Goal: Information Seeking & Learning: Learn about a topic

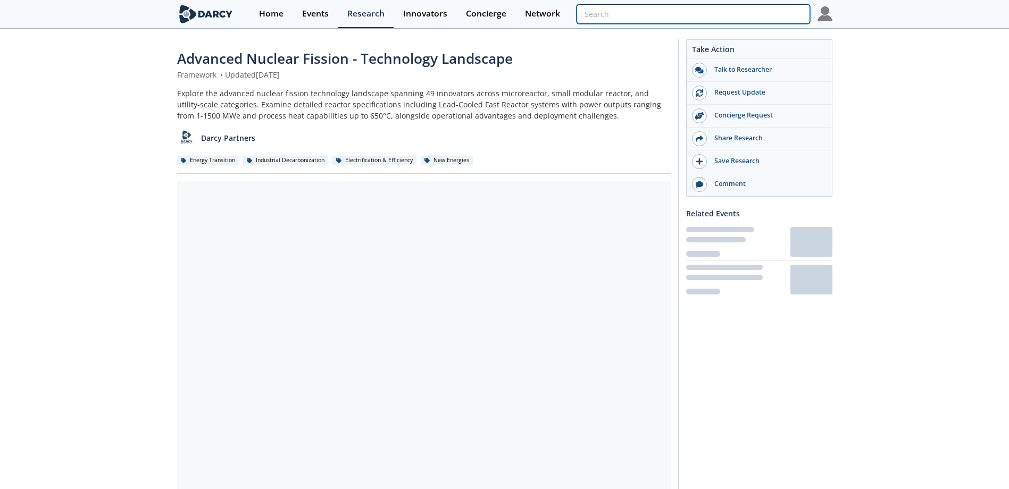
click at [758, 19] on input "search" at bounding box center [692, 14] width 233 height 20
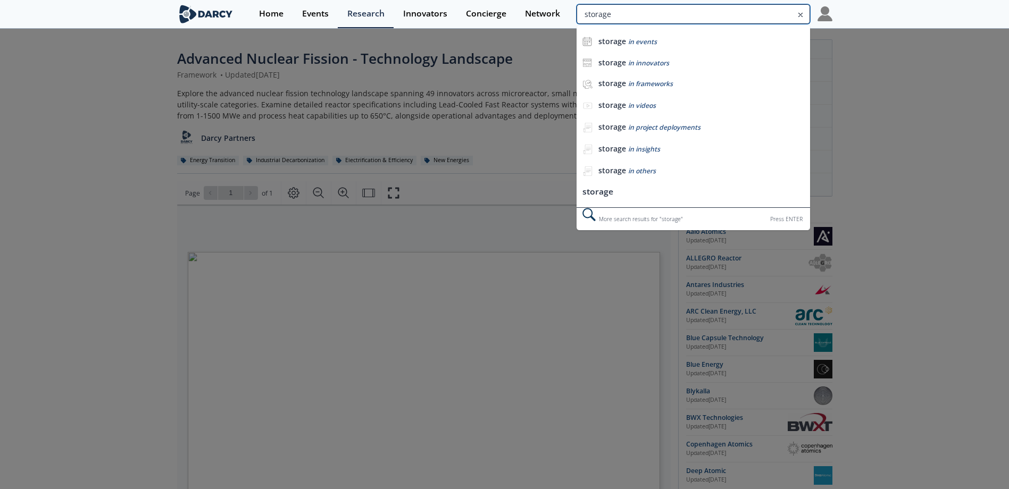
type input "storage"
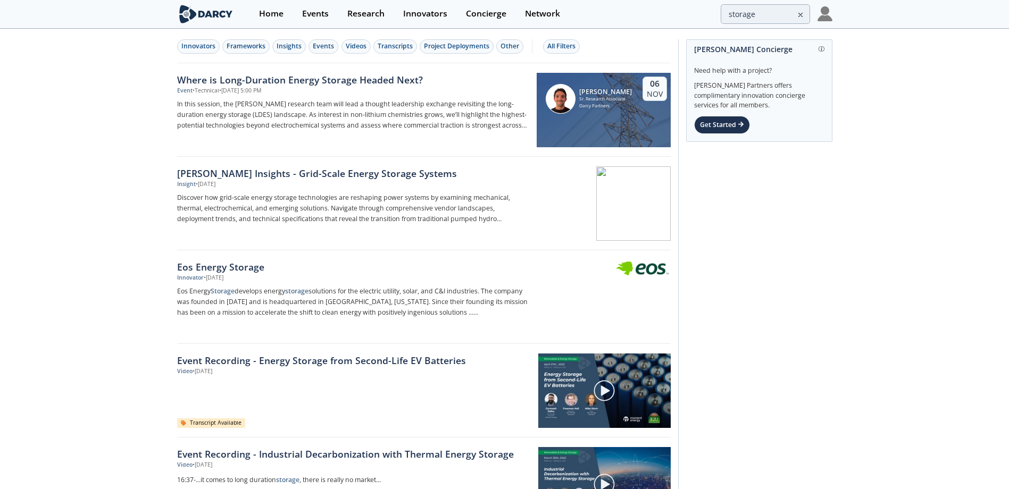
click at [360, 175] on div "[PERSON_NAME] Insights - Grid-Scale Energy Storage Systems" at bounding box center [353, 173] width 352 height 14
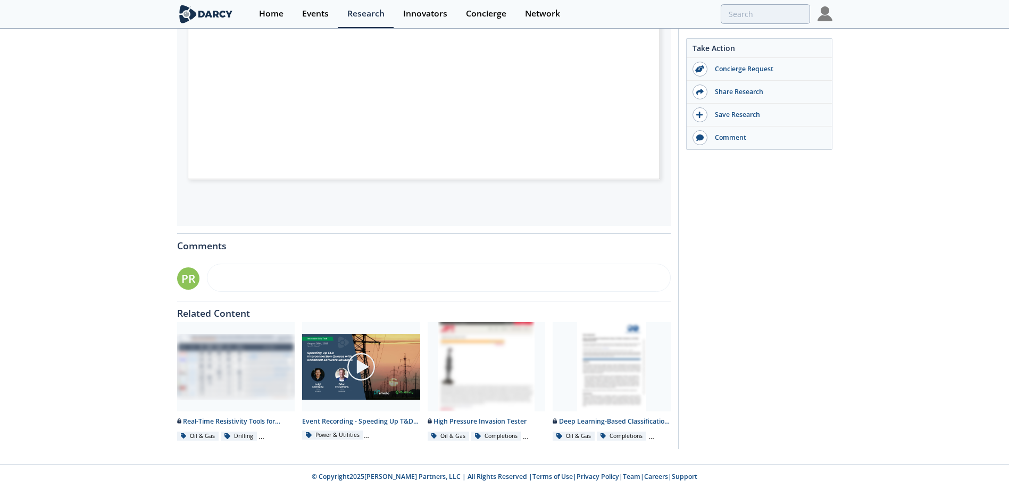
scroll to position [83, 0]
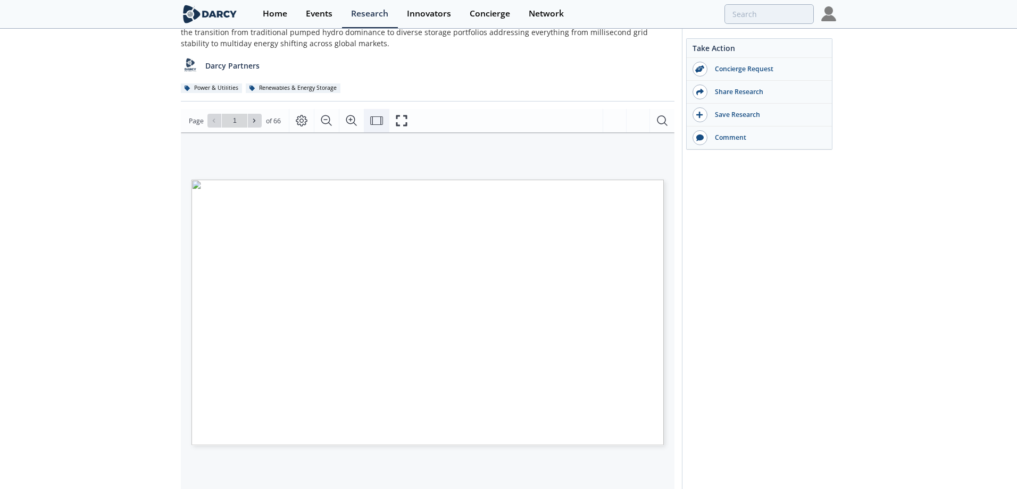
click at [378, 118] on icon "Fit Width" at bounding box center [376, 120] width 13 height 13
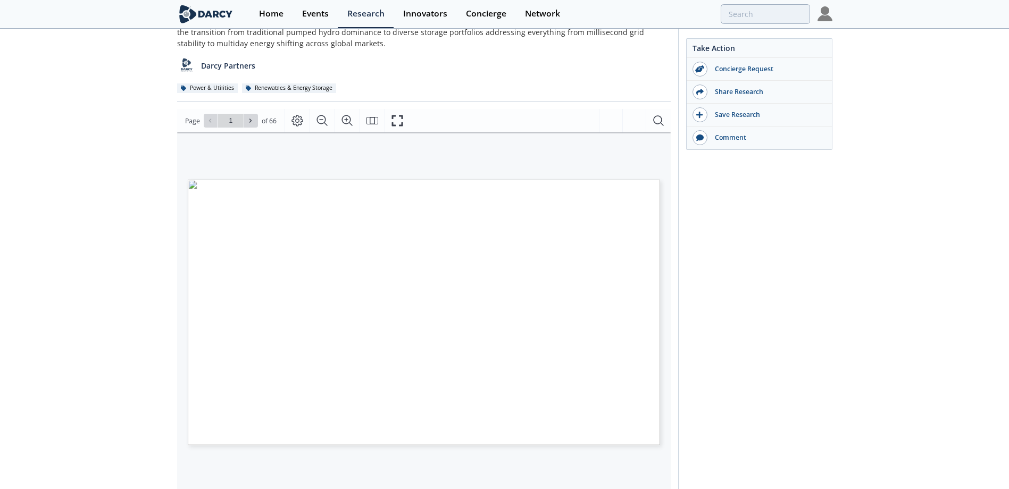
scroll to position [172, 0]
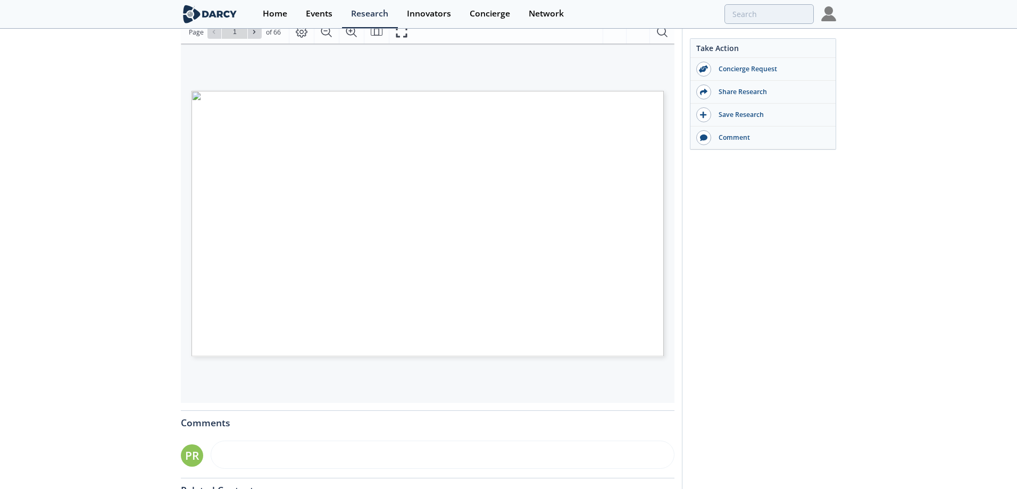
click at [332, 318] on span "Page 1" at bounding box center [673, 329] width 941 height 452
click at [332, 325] on span "Page 1" at bounding box center [673, 329] width 941 height 452
type input "3"
type input "4"
type input "5"
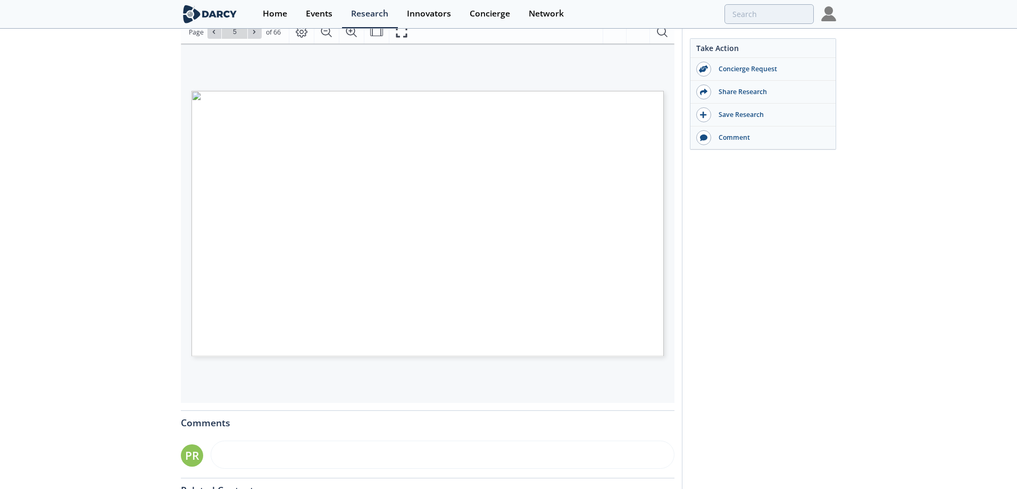
type input "6"
type input "7"
type input "8"
type input "9"
type input "10"
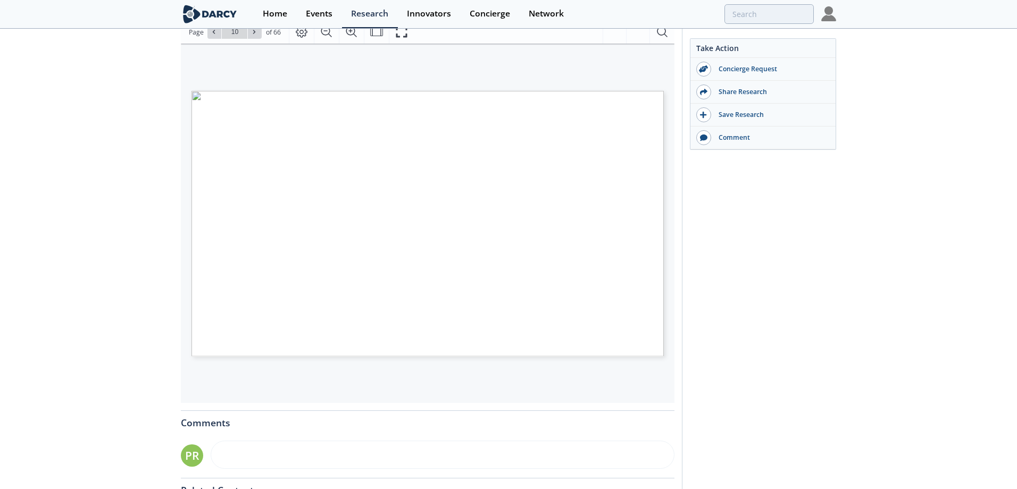
type input "11"
type input "12"
type input "13"
type input "14"
type input "15"
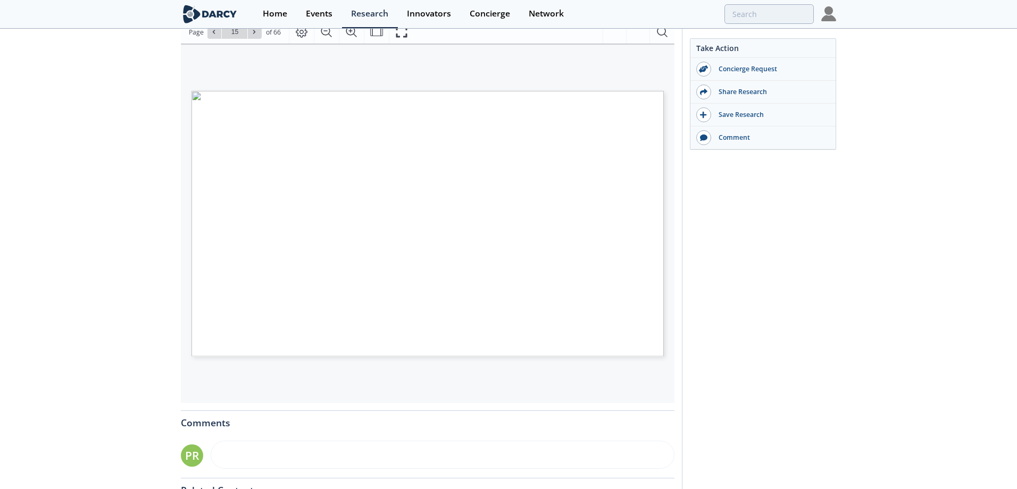
type input "16"
type input "17"
type input "18"
type input "19"
type input "20"
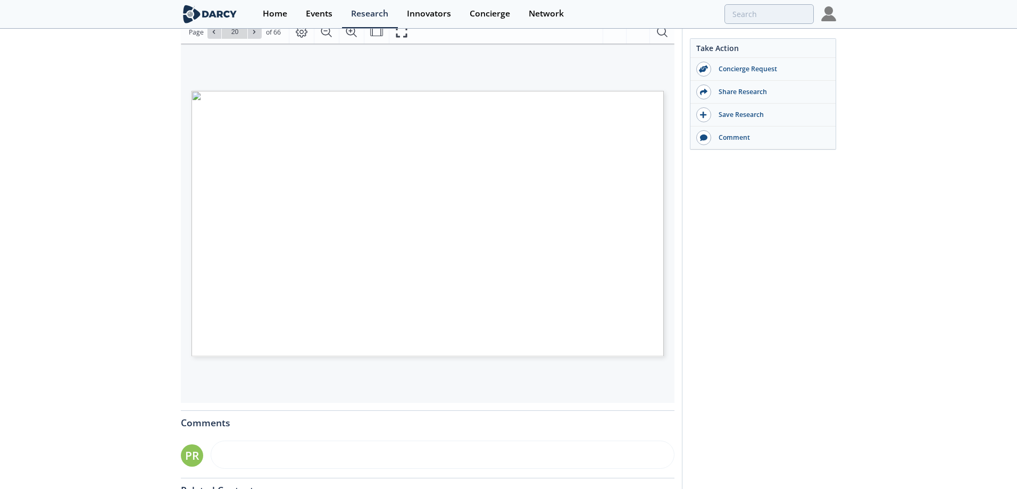
type input "21"
type input "23"
type input "24"
type input "25"
type input "26"
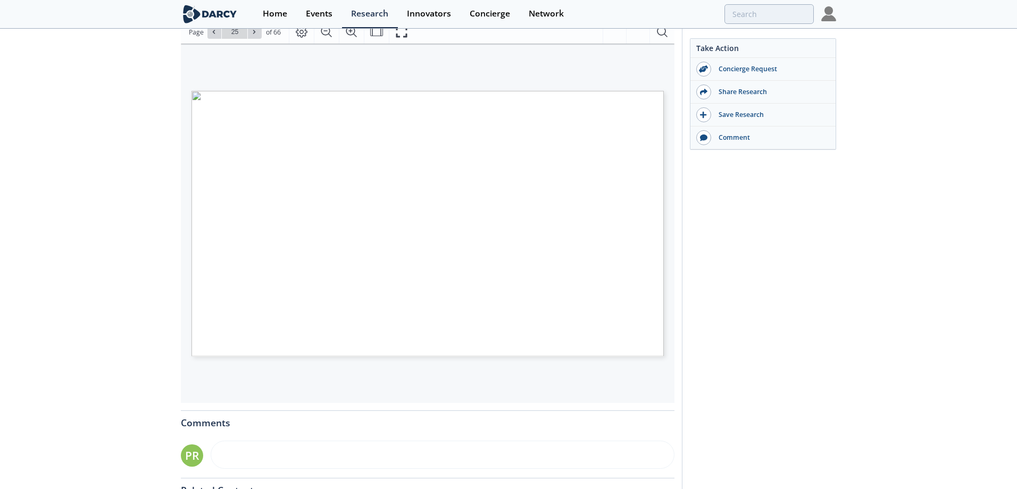
click at [382, 53] on div "Cell manufacturer Power conversion system (PCS) supplier System integrator Proj…" at bounding box center [422, 182] width 483 height 276
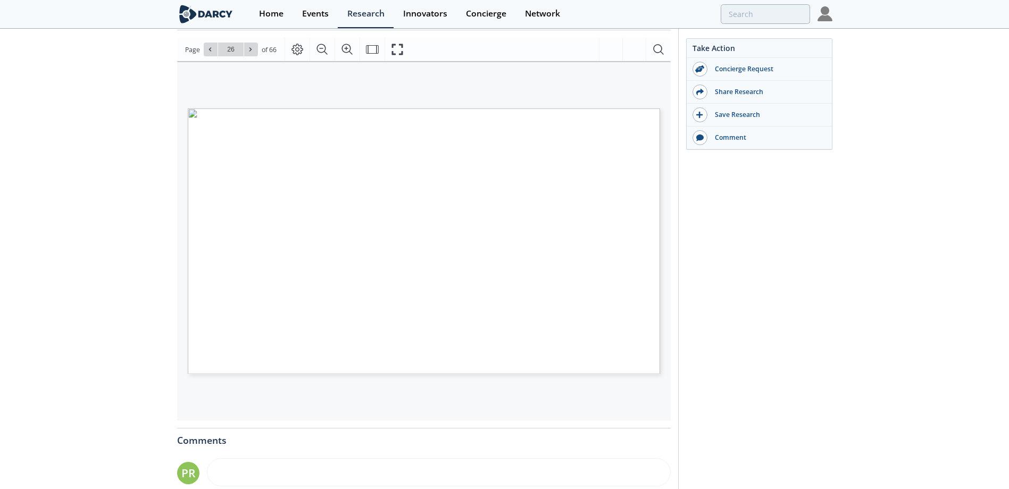
scroll to position [177, 0]
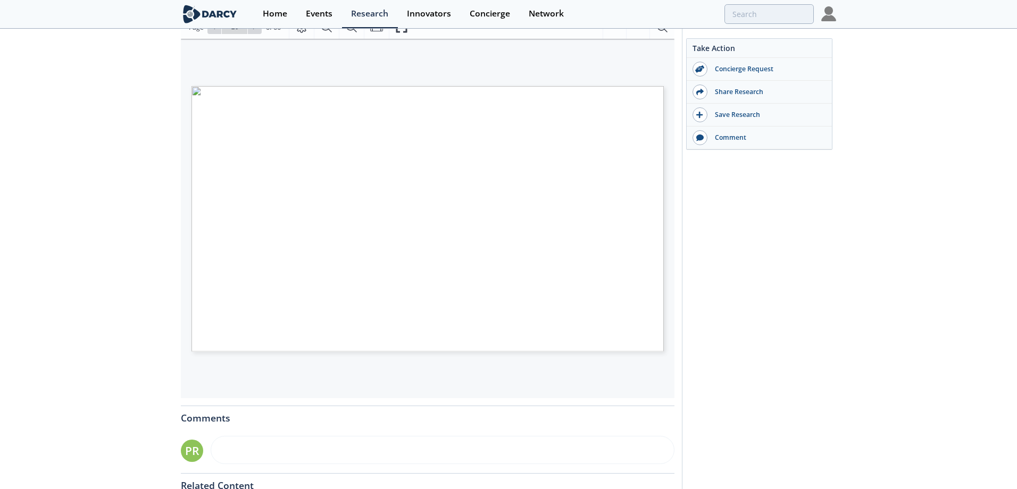
drag, startPoint x: 508, startPoint y: 220, endPoint x: 498, endPoint y: 102, distance: 118.4
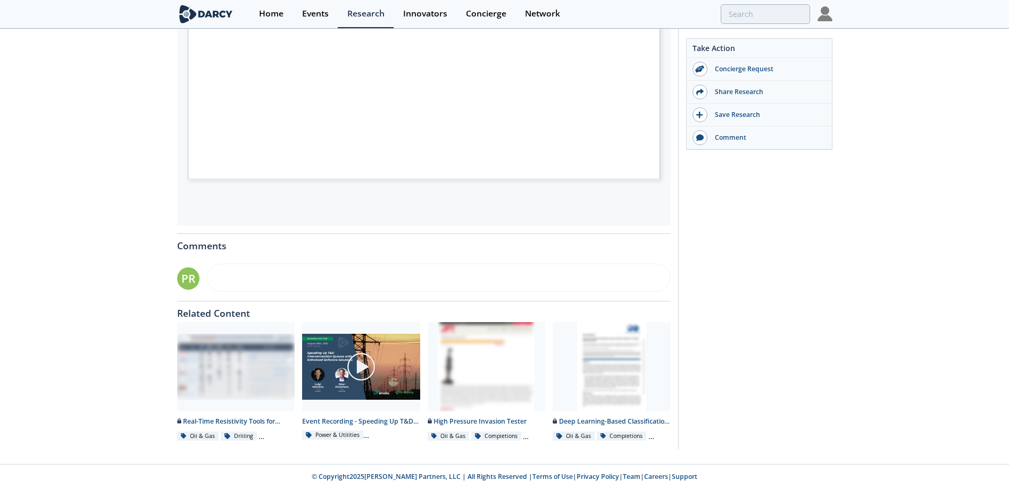
scroll to position [0, 0]
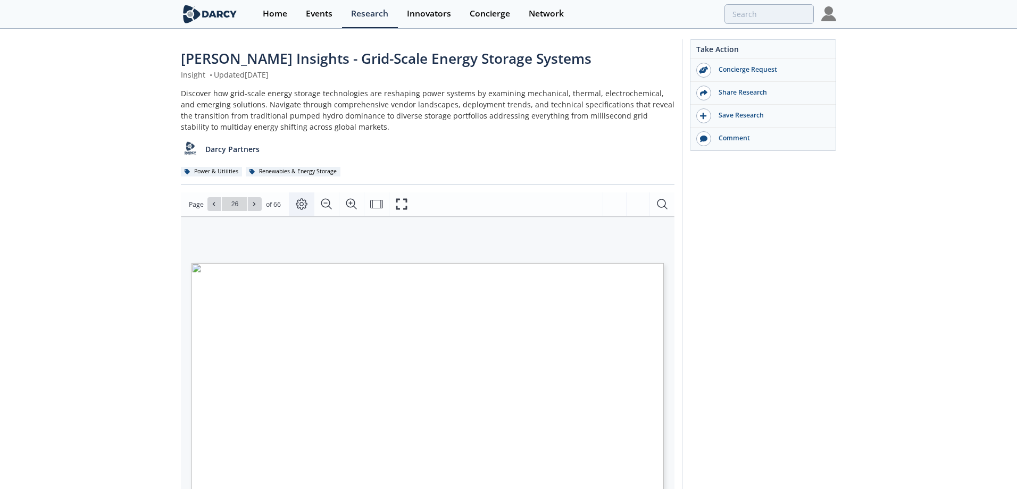
click at [304, 204] on icon "Page Layout" at bounding box center [301, 204] width 13 height 13
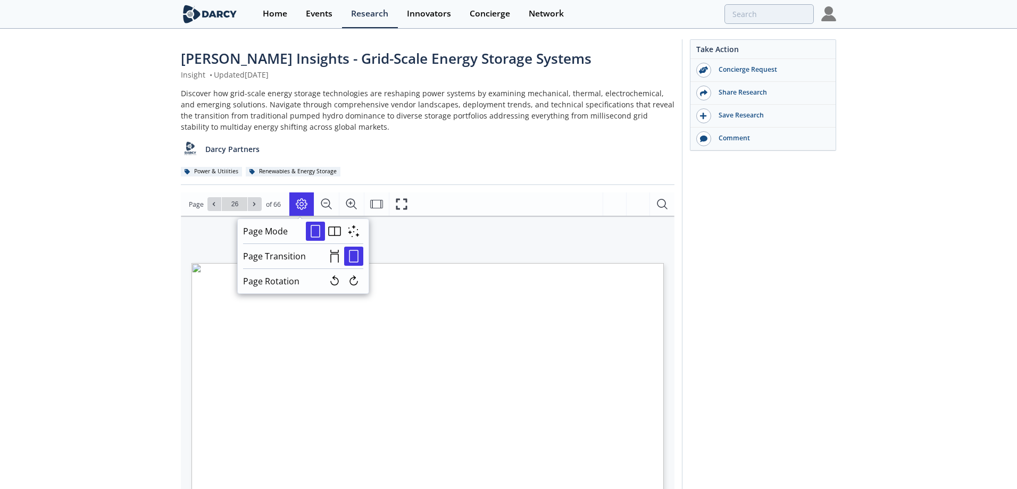
click at [542, 226] on div "ESS Type Services Innovators Proprietary Software Market TRL Capacity (per modu…" at bounding box center [422, 354] width 483 height 276
type input "27"
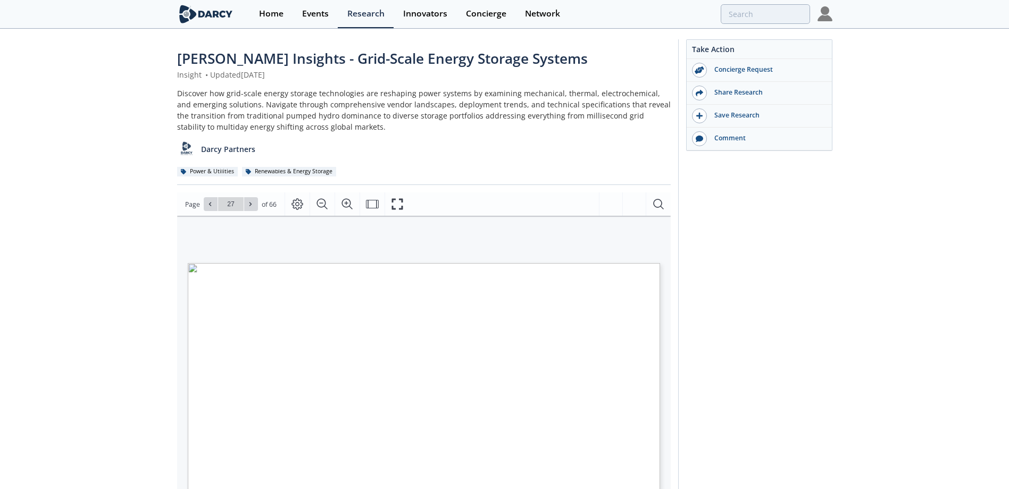
click at [700, 117] on icon at bounding box center [699, 115] width 6 height 7
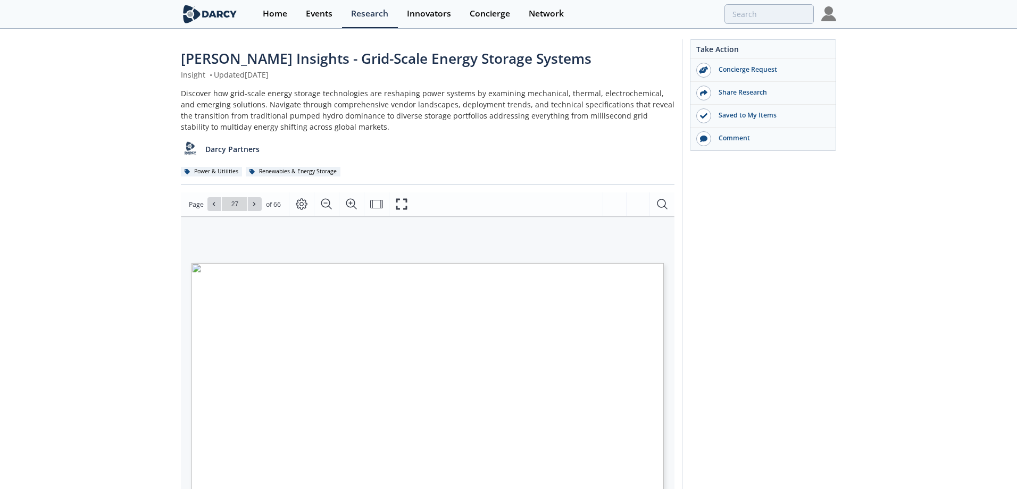
click at [474, 273] on span "MOBILE ENERGY STORAGE SYSTEMS VENDOR COMPARISON Innovator Maturity Stage Type C…" at bounding box center [409, 274] width 437 height 22
click at [375, 201] on icon "Fit Width" at bounding box center [376, 204] width 13 height 13
click at [395, 204] on icon "Fullscreen" at bounding box center [401, 204] width 13 height 13
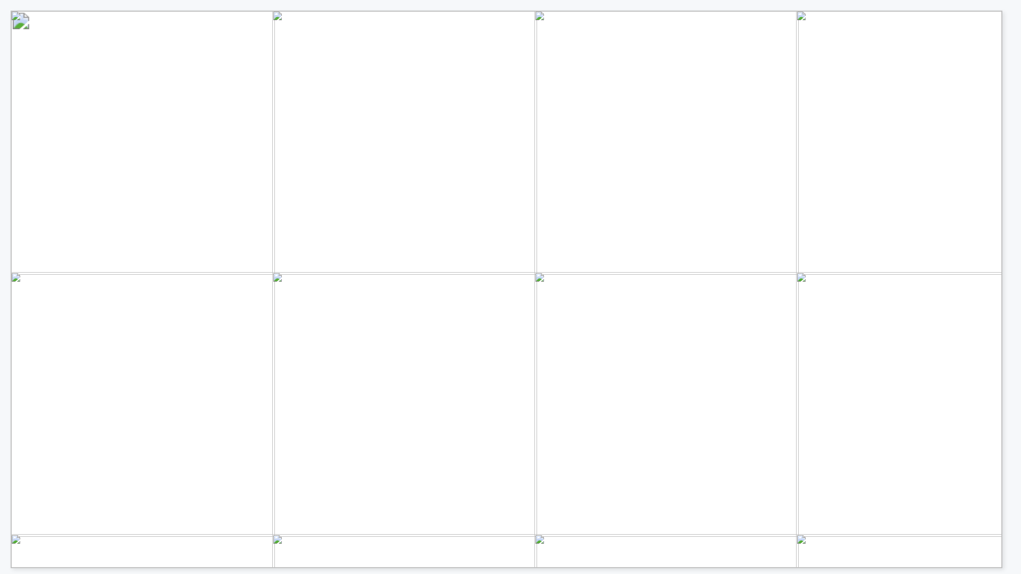
drag, startPoint x: 345, startPoint y: 265, endPoint x: 341, endPoint y: 256, distance: 9.1
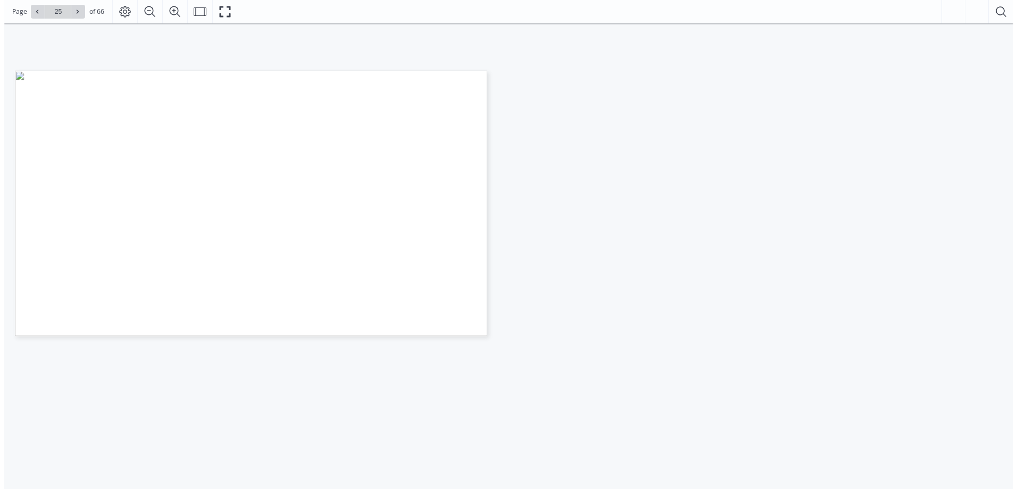
scroll to position [89, 0]
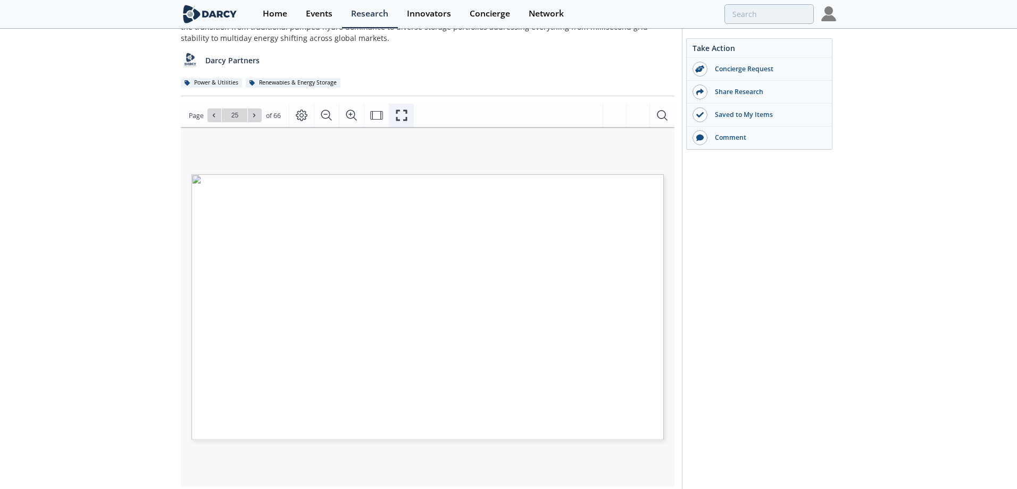
click at [404, 115] on icon "Fullscreen" at bounding box center [401, 115] width 13 height 13
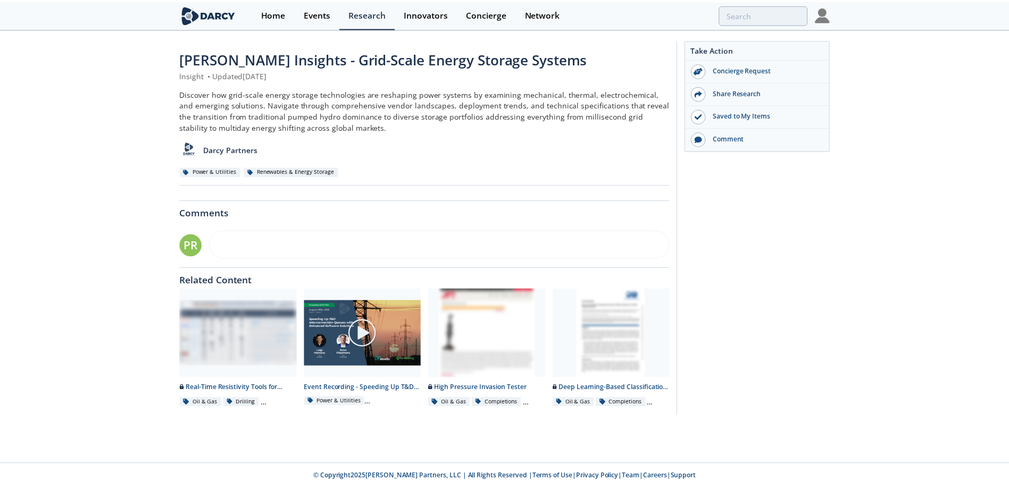
scroll to position [0, 0]
